Goal: Find specific page/section: Find specific page/section

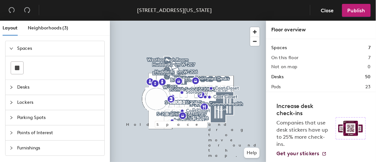
click at [348, 130] on img at bounding box center [351, 128] width 30 height 22
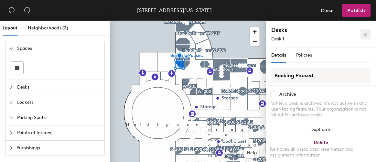
click at [368, 33] on icon "close" at bounding box center [366, 35] width 4 height 4
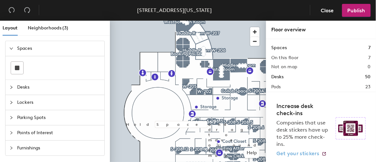
click at [316, 154] on span "Get your stickers" at bounding box center [298, 153] width 43 height 6
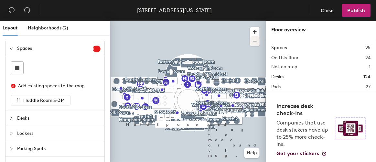
click at [350, 129] on img at bounding box center [351, 128] width 30 height 22
click at [331, 13] on span "Close" at bounding box center [327, 10] width 13 height 6
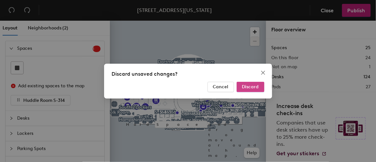
click at [248, 86] on span "Discard" at bounding box center [250, 87] width 17 height 6
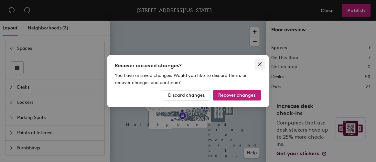
click at [261, 66] on icon "close" at bounding box center [260, 64] width 5 height 5
